Goal: Use online tool/utility: Utilize a website feature to perform a specific function

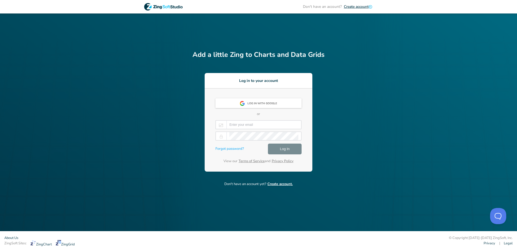
click at [255, 129] on div at bounding box center [258, 125] width 86 height 11
click at [250, 127] on input "email" at bounding box center [263, 125] width 69 height 8
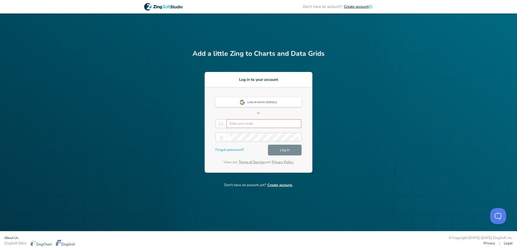
click at [201, 127] on div "Add a little Zing to Charts and Data Grids Log in to your account Log in with G…" at bounding box center [258, 111] width 132 height 124
click at [243, 126] on input "email" at bounding box center [263, 123] width 69 height 8
click at [195, 107] on div "Add a little Zing to Charts and Data Grids Log in to your account Log in with G…" at bounding box center [258, 111] width 132 height 124
click at [226, 101] on div "Log in with Google" at bounding box center [258, 102] width 86 height 10
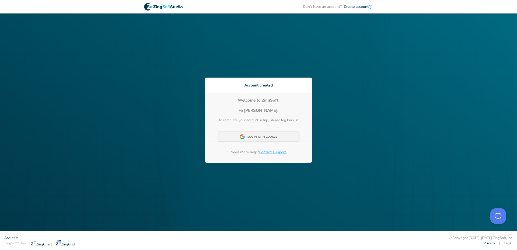
click at [256, 140] on div "Log In With Google" at bounding box center [263, 137] width 33 height 10
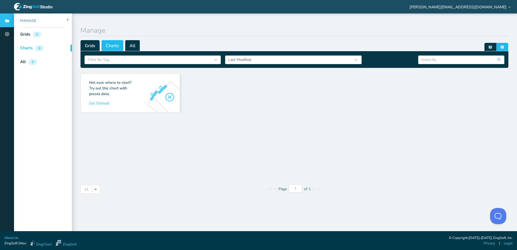
click at [113, 43] on span "Charts" at bounding box center [112, 45] width 22 height 11
click at [136, 59] on div "Filter By Tag..." at bounding box center [150, 59] width 124 height 6
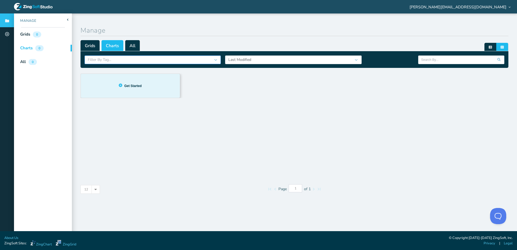
click at [119, 96] on div "Not sure where to start? Try out this chart with preset data. Get Started! Get …" at bounding box center [130, 86] width 99 height 24
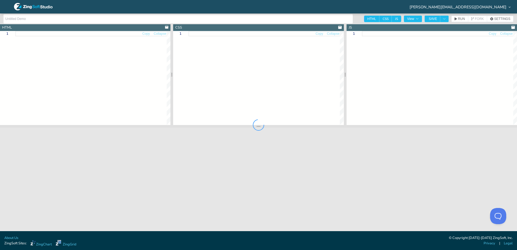
type input "Bar"
type textarea "<!DOCTYPE html> <html> <head> <meta charset="utf-8"> <title>ZingSoft Demo</titl…"
type textarea "html, body { margin: 0; padding: 0; width: 100%; height: 100%; } .chart--contai…"
type textarea "// window.onload event for Javascript to run after HTML // because this Javascr…"
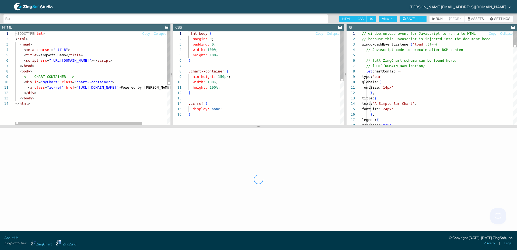
scroll to position [54, 0]
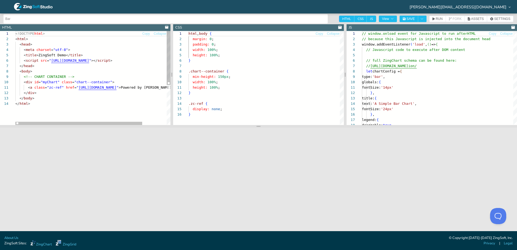
type textarea "<a class="zc-ref" href="https://www.zingchart.com/">Powered by ZingChart</a> </…"
click at [115, 90] on div "<!DOCTYPE html > < html > < head > < meta charset = "utf-8" > < title > ZingSof…" at bounding box center [107, 113] width 185 height 164
click at [229, 79] on div "html , body { margin: 0 ; padding: 0 ; width: 100% ; height: 100% ; } .chart--c…" at bounding box center [265, 118] width 155 height 175
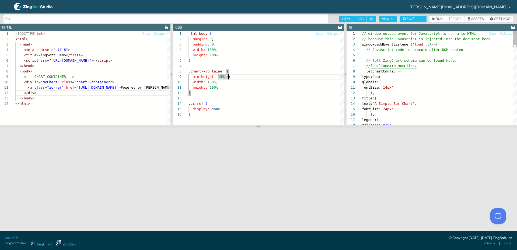
type textarea "fontSize: '14px' }, title: { text: 'A Simple Bar Chart', fontSize: '24px' }, le…"
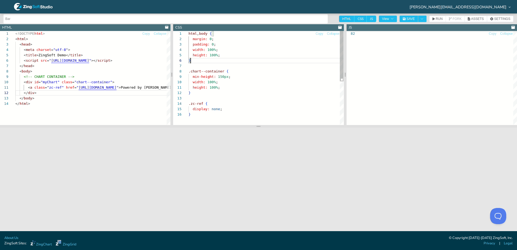
scroll to position [27, 2]
click at [228, 58] on div "html , body { margin: 0 ; padding: 0 ; width: 100% ; height: 100% ; } .chart--c…" at bounding box center [265, 118] width 155 height 175
click at [438, 18] on span "RUN" at bounding box center [438, 18] width 7 height 3
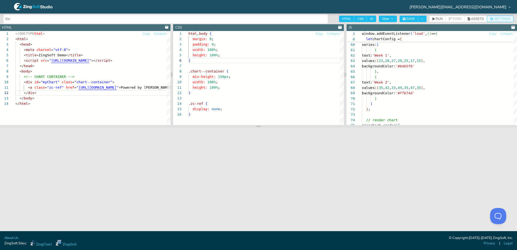
click at [494, 21] on button "SETTINGS" at bounding box center [499, 19] width 27 height 6
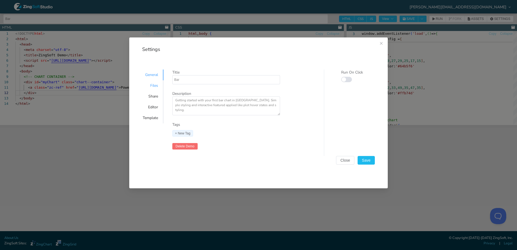
click at [150, 85] on div "Files" at bounding box center [150, 85] width 26 height 11
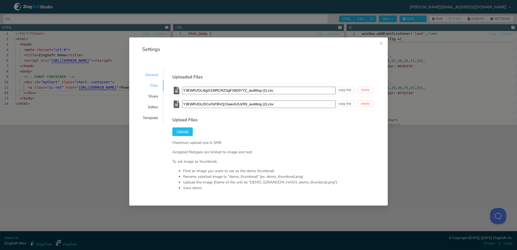
click at [151, 75] on div "General" at bounding box center [150, 74] width 26 height 11
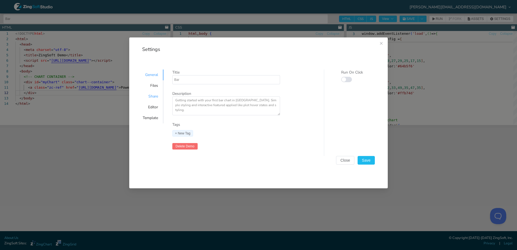
click at [150, 97] on div "Share" at bounding box center [150, 96] width 26 height 11
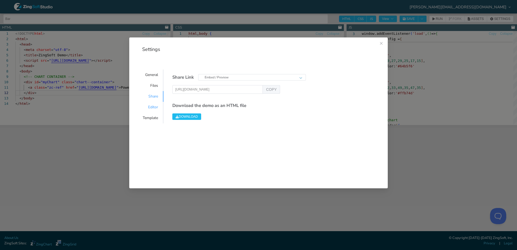
click at [150, 107] on div "Editor" at bounding box center [150, 107] width 26 height 11
click at [152, 100] on div "Share" at bounding box center [150, 96] width 26 height 11
click at [380, 43] on icon "Close this dialog" at bounding box center [381, 43] width 4 height 4
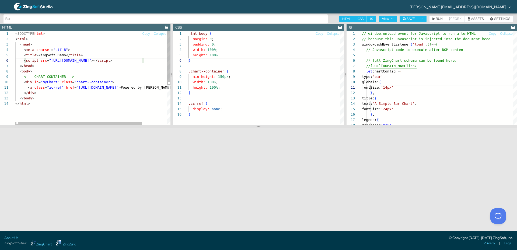
scroll to position [27, 89]
click at [104, 63] on div "< meta charset = "utf-8" > < title > ZingSoft Demo </ title > < script src = " …" at bounding box center [107, 113] width 185 height 164
click at [388, 19] on span "View" at bounding box center [388, 18] width 12 height 3
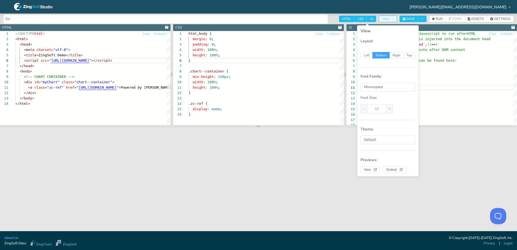
click at [388, 19] on span "View" at bounding box center [388, 18] width 12 height 3
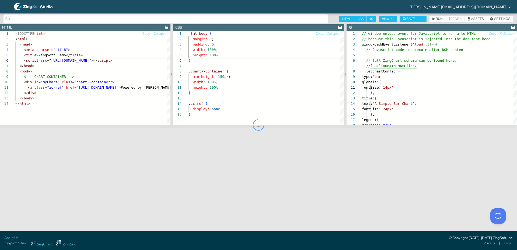
click at [423, 19] on div at bounding box center [258, 125] width 517 height 250
click at [476, 21] on button "ASSETS" at bounding box center [475, 19] width 23 height 6
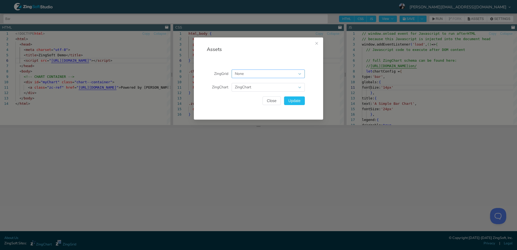
click at [274, 76] on div "None" at bounding box center [265, 73] width 61 height 6
click at [270, 87] on div "ZingChart" at bounding box center [265, 87] width 61 height 6
click at [276, 100] on span "Close" at bounding box center [272, 101] width 10 height 4
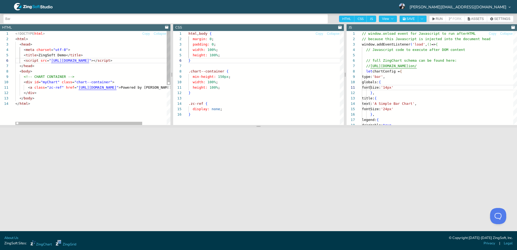
scroll to position [27, 105]
click at [120, 62] on div "< meta charset = "utf-8" > < title > ZingSoft Demo </ title > < script src = " …" at bounding box center [107, 113] width 185 height 164
click at [50, 61] on div "< meta charset = "utf-8" > < title > ZingSoft Demo </ title > < script src = " …" at bounding box center [107, 113] width 185 height 164
drag, startPoint x: 140, startPoint y: 59, endPoint x: 50, endPoint y: 61, distance: 90.1
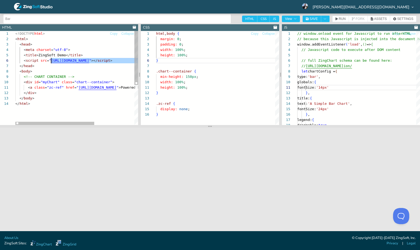
click at [82, 61] on div "< meta charset = "utf-8" > < title > ZingSoft Demo </ title > < script src = " …" at bounding box center [107, 113] width 185 height 164
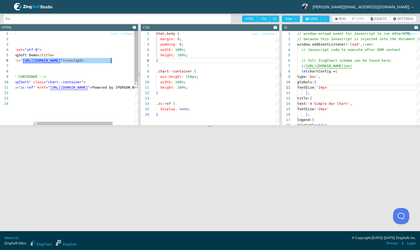
drag, startPoint x: 52, startPoint y: 60, endPoint x: 111, endPoint y: 59, distance: 59.7
click at [111, 59] on div "< meta charset = "utf-8" > < title > ZingSoft Demo </ title > < script src = " …" at bounding box center [79, 113] width 185 height 164
click at [101, 117] on div "< meta charset = "utf-8" > < title > ZingSoft Demo </ title > < script src = "h…" at bounding box center [79, 113] width 185 height 164
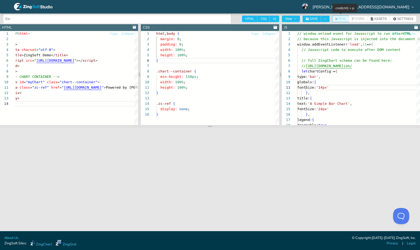
click at [343, 20] on span "RUN" at bounding box center [341, 18] width 7 height 3
click at [343, 17] on span "RUN" at bounding box center [341, 18] width 7 height 3
click at [292, 18] on span "View" at bounding box center [291, 18] width 12 height 3
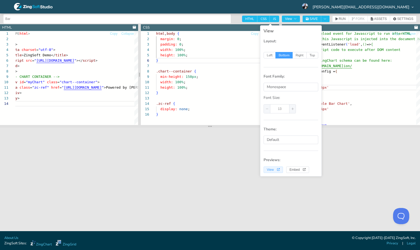
click at [270, 167] on button "View" at bounding box center [272, 169] width 19 height 6
click at [59, 62] on div "< meta charset = "utf-8" > < title > ZingSoft Demo </ title > < script src = " …" at bounding box center [93, 113] width 185 height 164
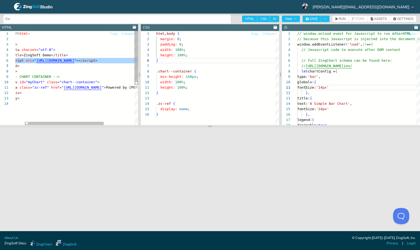
click at [43, 61] on div "< meta charset = "utf-8" > < title > ZingSoft Demo </ title > < script src = " …" at bounding box center [93, 113] width 185 height 164
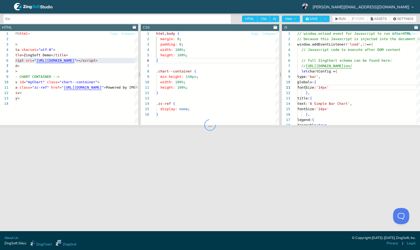
click at [37, 61] on div at bounding box center [210, 125] width 420 height 250
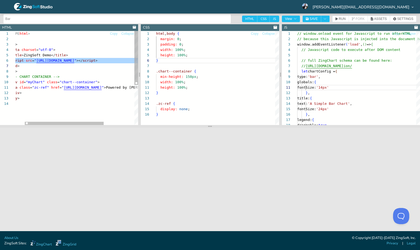
click at [35, 61] on div "< meta charset = "utf-8" > < title > ZingSoft Demo </ title > < script src = " …" at bounding box center [93, 113] width 185 height 164
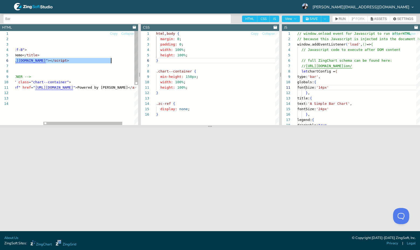
scroll to position [27, 139]
drag, startPoint x: 37, startPoint y: 61, endPoint x: 111, endPoint y: 59, distance: 74.0
click at [111, 59] on div "< meta charset = "utf-8" > < title > ZingSoft Demo </ title > < script src = " …" at bounding box center [64, 113] width 185 height 164
type textarea "<!DOCTYPE html> <html> <head> <meta charset="utf-8"> <title>ZingSoft Demo</titl…"
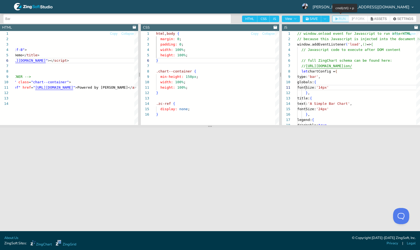
click at [341, 17] on span "RUN" at bounding box center [341, 18] width 7 height 3
click at [294, 19] on icon "button" at bounding box center [294, 18] width 3 height 3
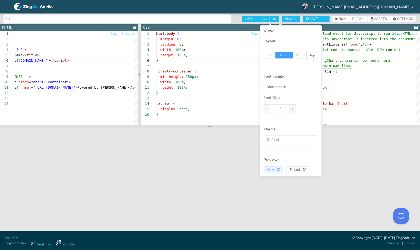
click at [273, 168] on span "View" at bounding box center [273, 169] width 13 height 3
